Goal: Task Accomplishment & Management: Manage account settings

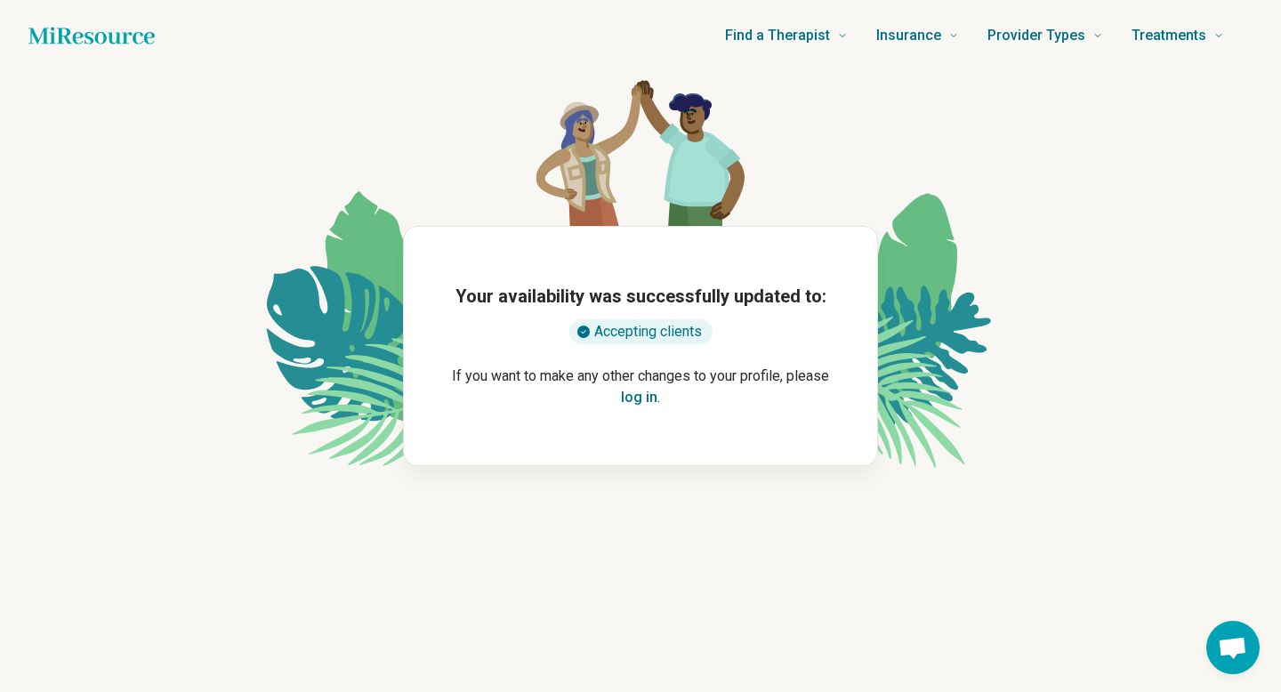
click at [657, 408] on button "log in" at bounding box center [639, 397] width 36 height 21
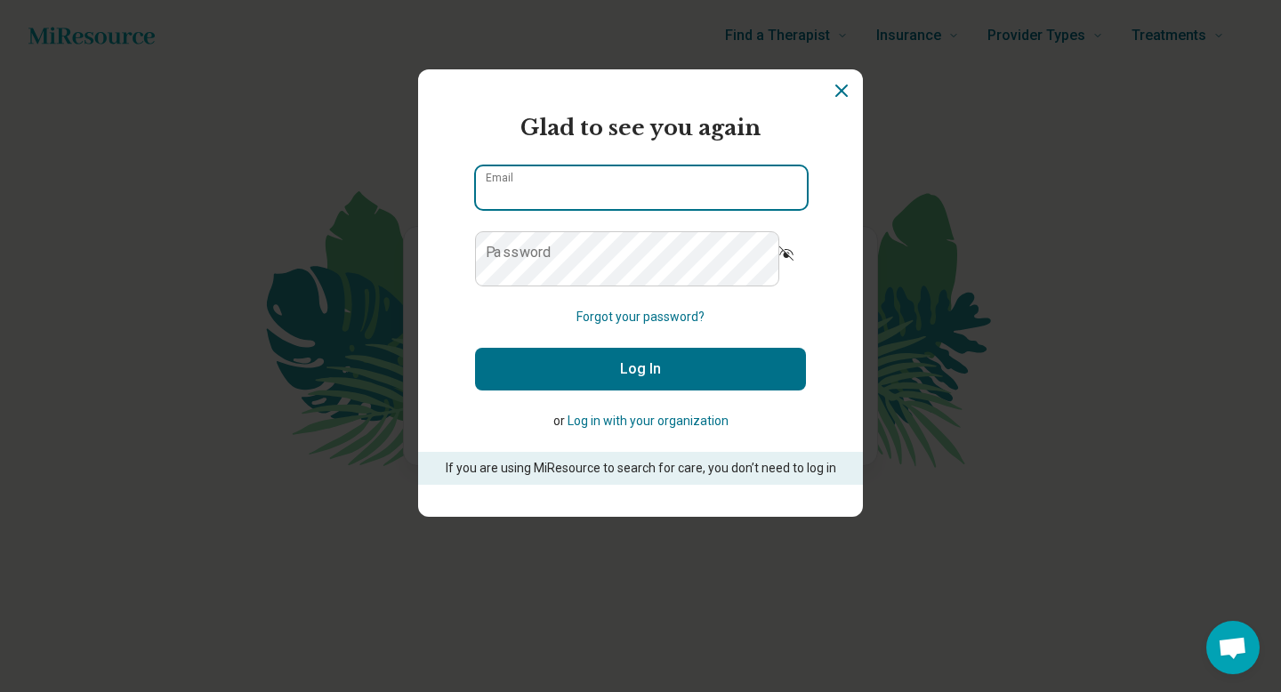
type input "**********"
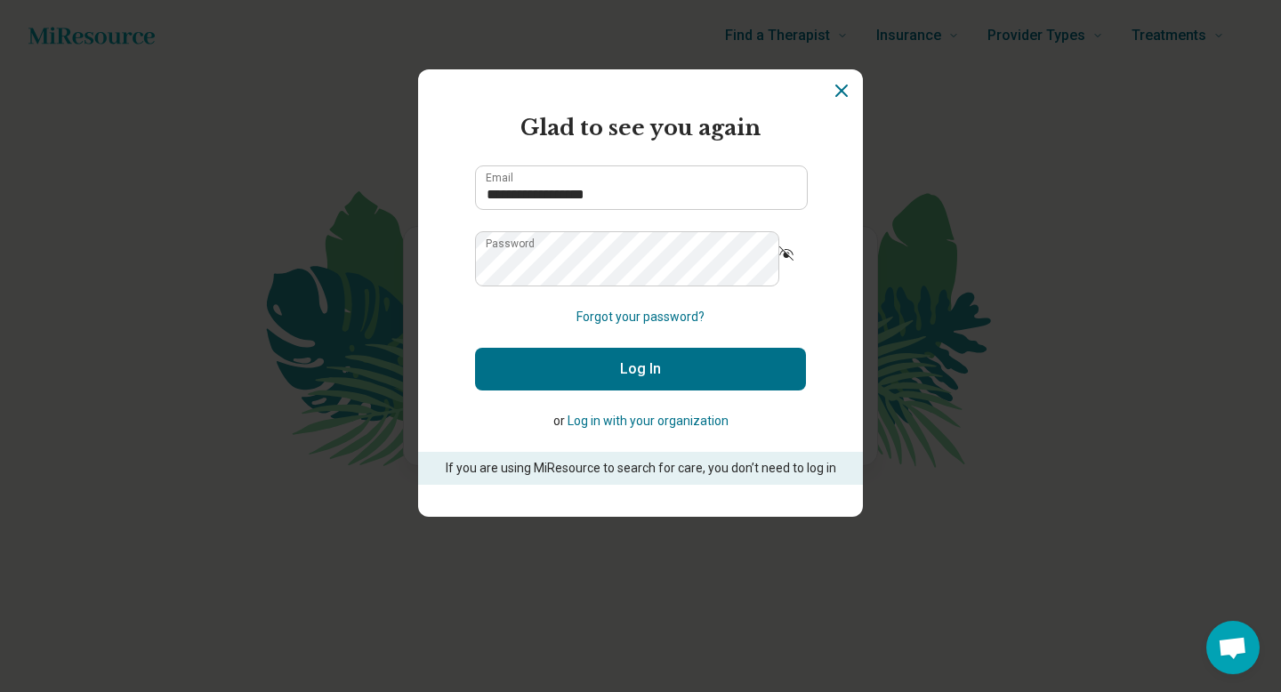
click at [660, 390] on button "Log In" at bounding box center [640, 369] width 331 height 43
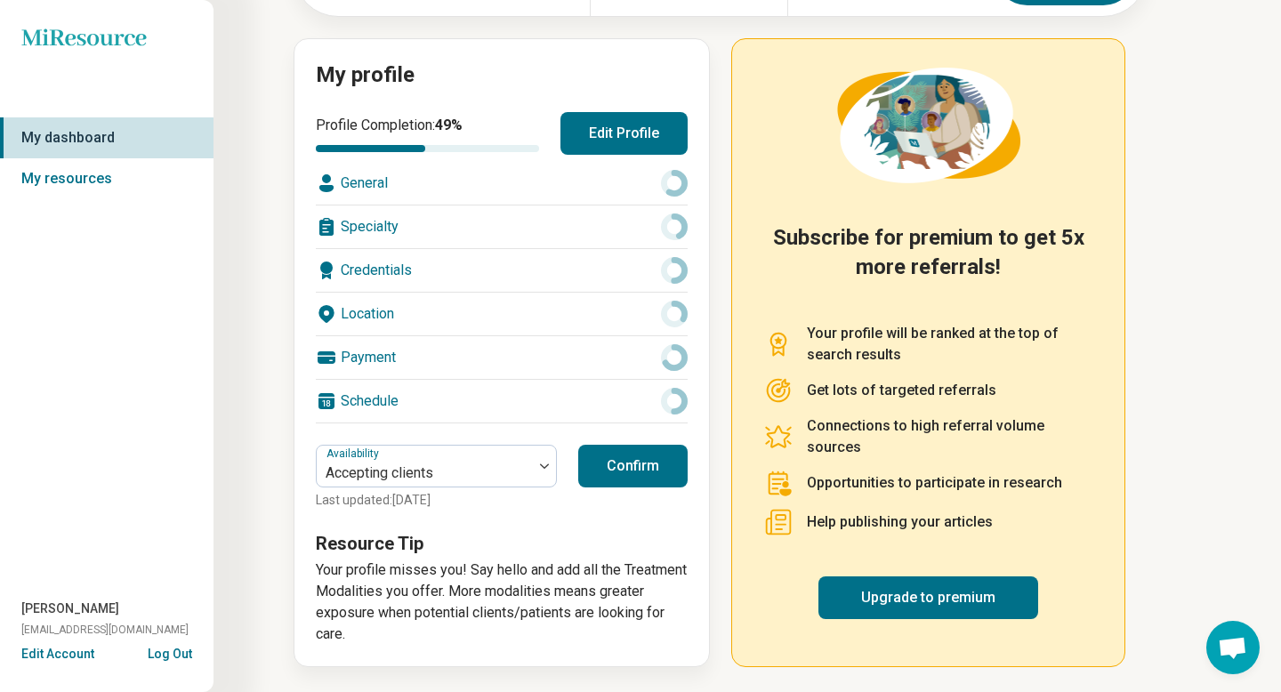
scroll to position [357, 0]
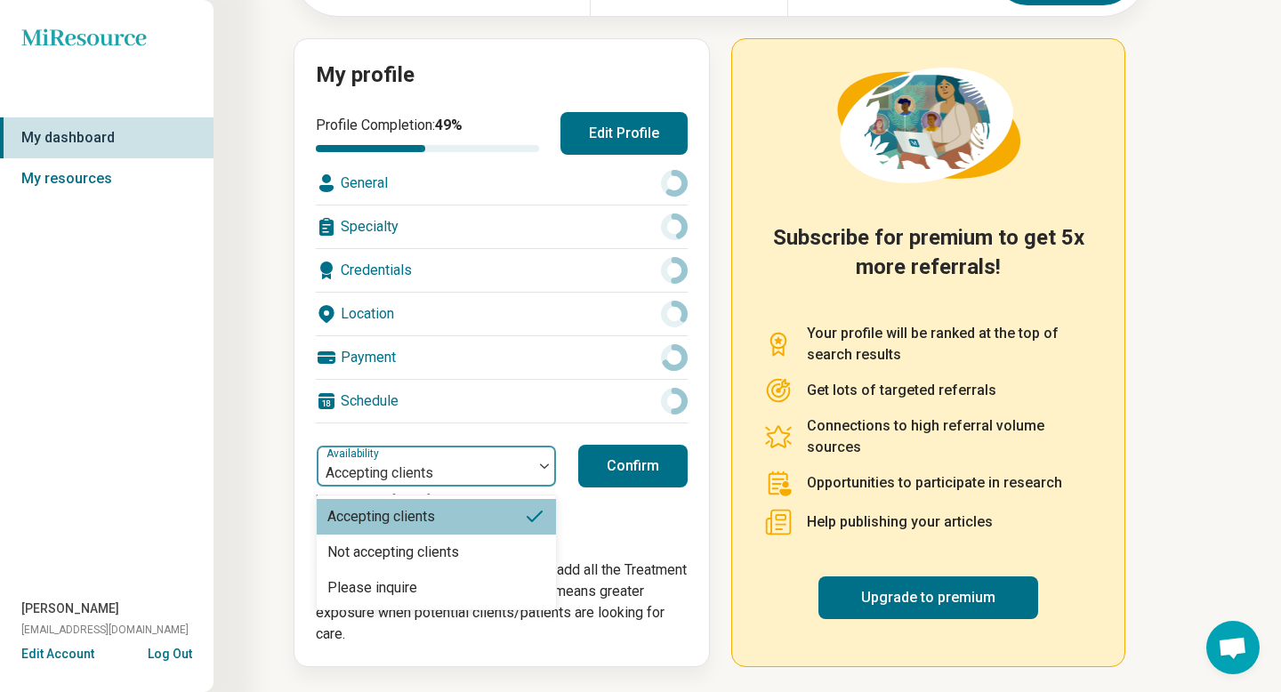
click at [533, 446] on div "Accepting clients" at bounding box center [425, 465] width 216 height 39
click at [556, 499] on div "Accepting clients" at bounding box center [436, 517] width 239 height 36
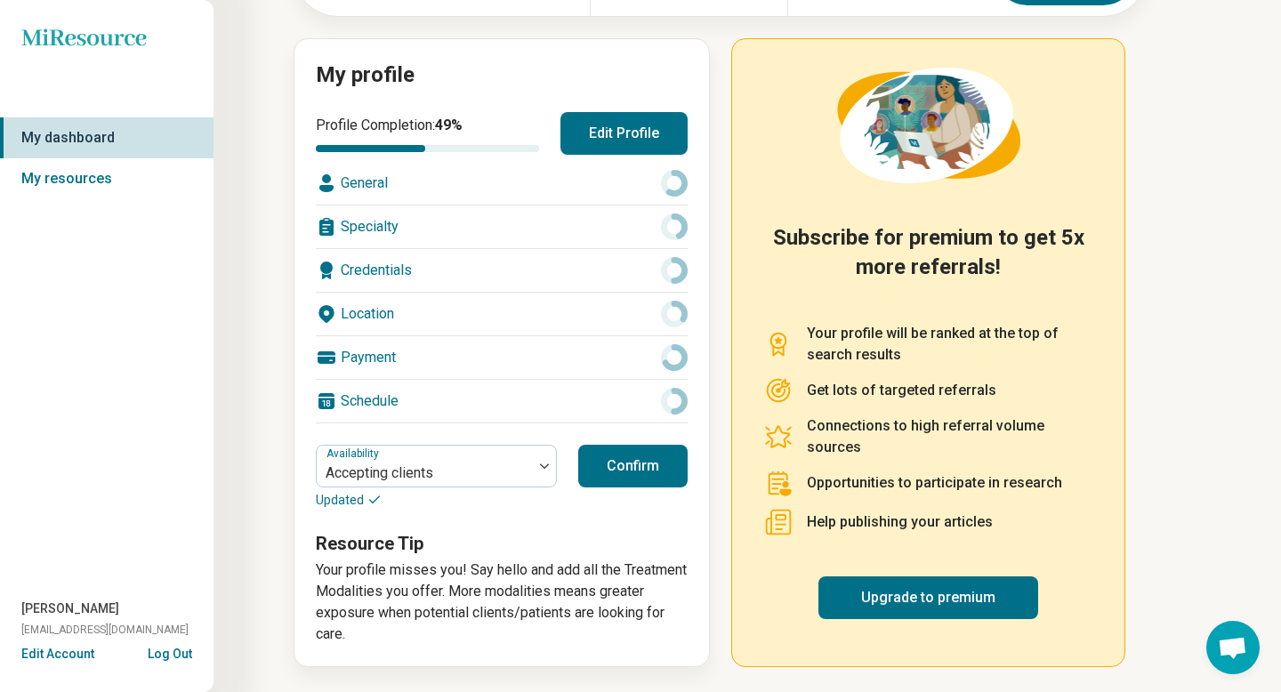
click at [687, 445] on button "Confirm" at bounding box center [632, 466] width 109 height 43
click at [1013, 594] on link "Upgrade to premium" at bounding box center [928, 597] width 220 height 43
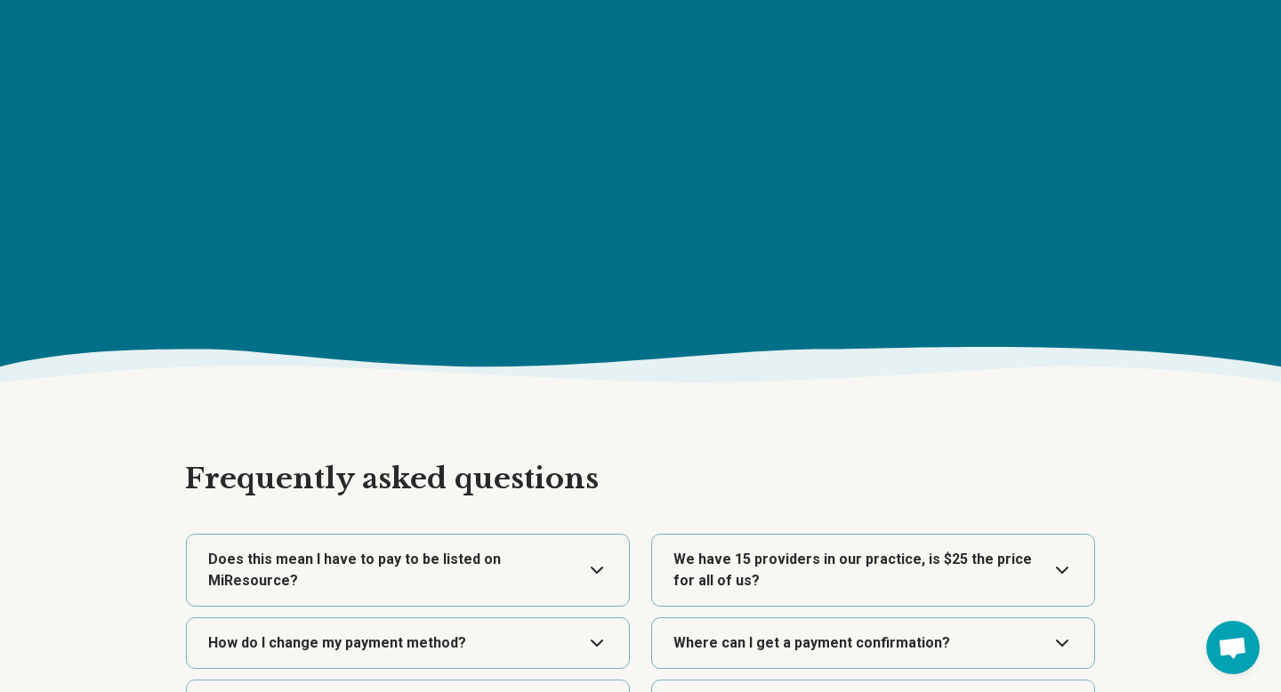
scroll to position [2267, 0]
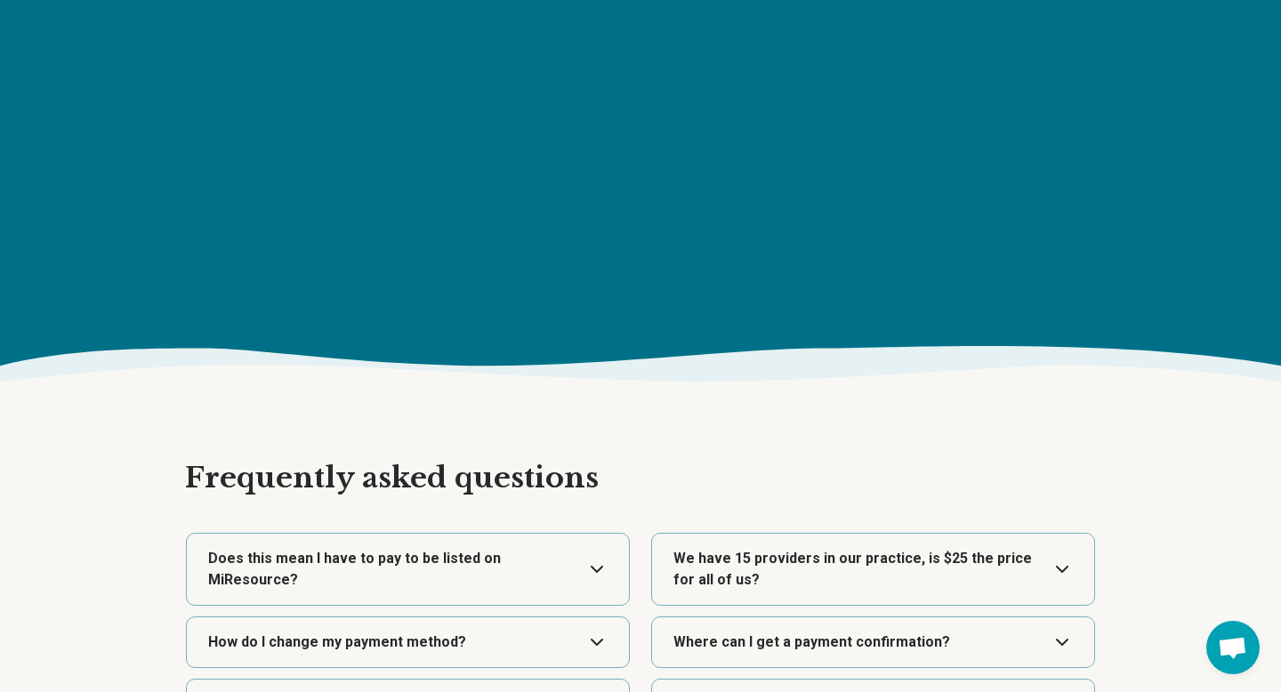
click at [806, 336] on section "Subscribe to premium" at bounding box center [640, 25] width 1281 height 641
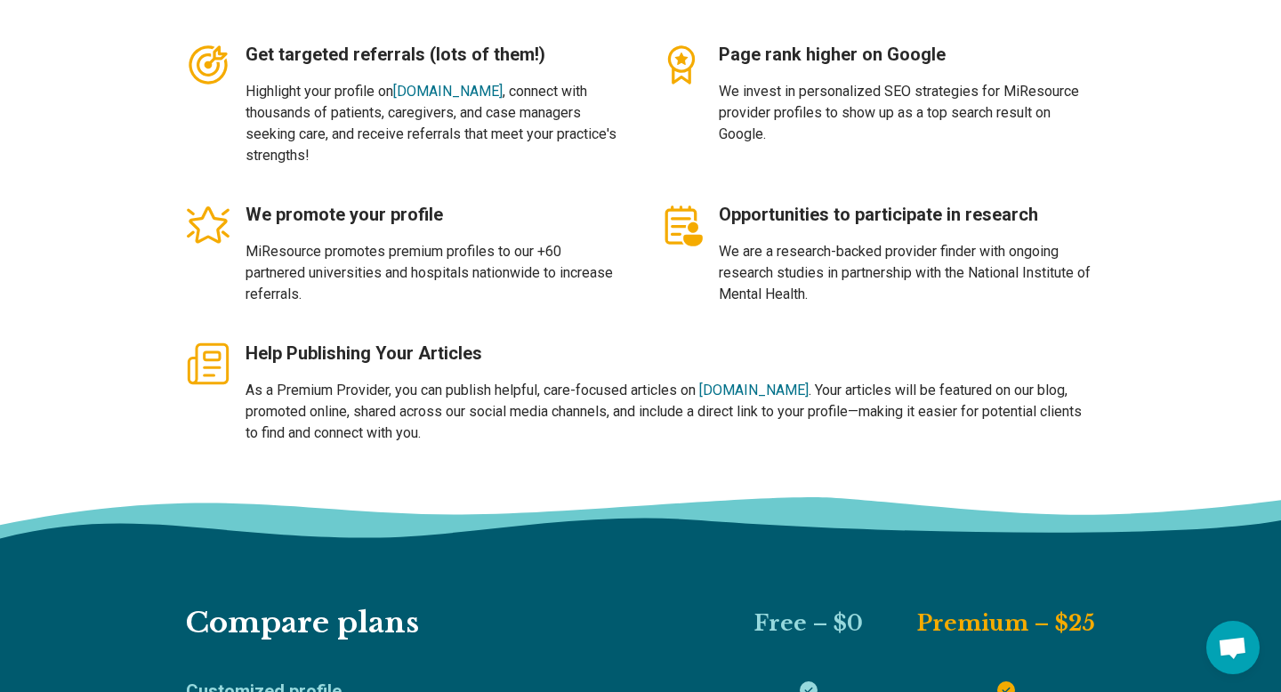
scroll to position [0, 0]
